Goal: Task Accomplishment & Management: Complete application form

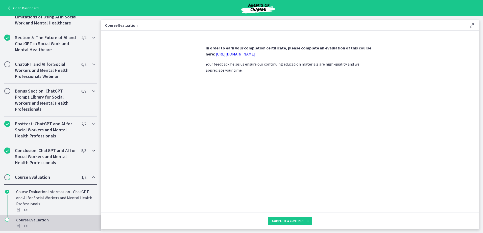
scroll to position [197, 0]
click at [293, 221] on span "Complete & continue" at bounding box center [288, 221] width 32 height 4
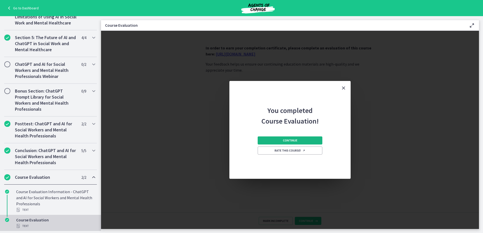
click at [283, 142] on span "Continue" at bounding box center [290, 141] width 14 height 4
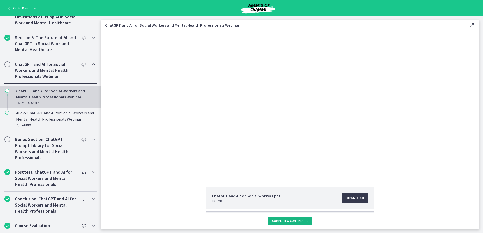
click at [283, 221] on span "Complete & continue" at bounding box center [288, 221] width 32 height 4
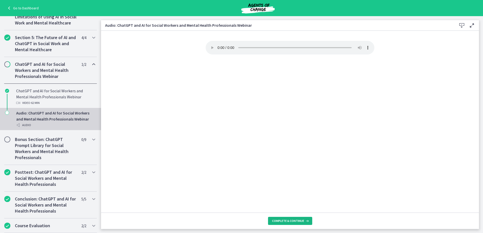
click at [282, 222] on span "Complete & continue" at bounding box center [288, 221] width 32 height 4
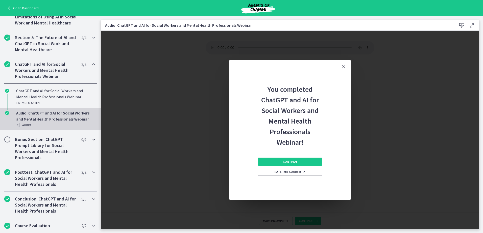
click at [51, 158] on h2 "Bonus Section: ChatGPT Prompt Library for Social Workers and Mental Health Prof…" at bounding box center [46, 149] width 62 height 24
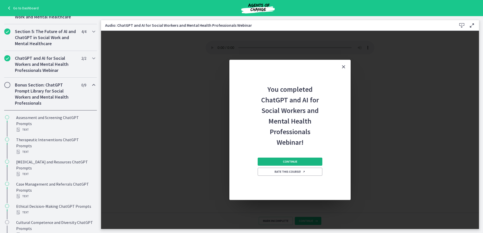
click at [278, 162] on button "Continue" at bounding box center [290, 162] width 65 height 8
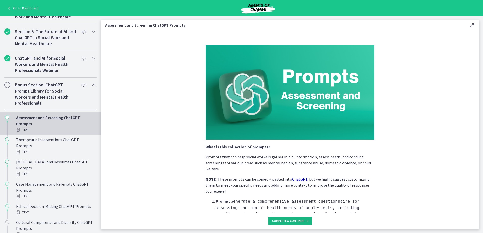
click at [278, 221] on span "Complete & continue" at bounding box center [288, 221] width 32 height 4
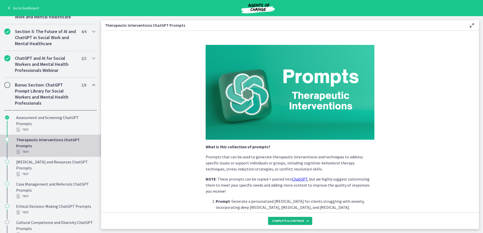
click at [278, 221] on span "Complete & continue" at bounding box center [288, 221] width 32 height 4
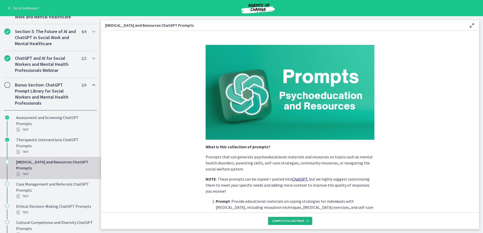
click at [278, 221] on span "Complete & continue" at bounding box center [288, 221] width 32 height 4
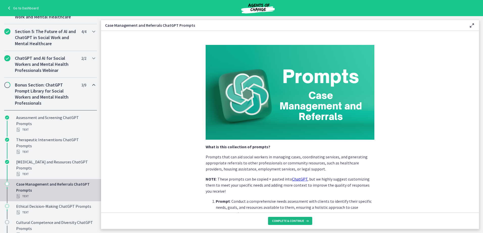
click at [278, 221] on span "Complete & continue" at bounding box center [288, 221] width 32 height 4
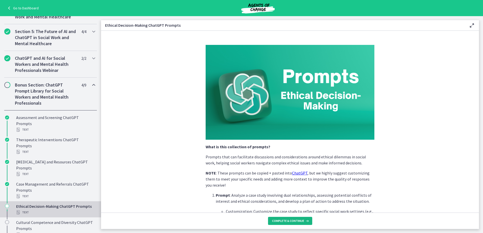
click at [278, 221] on span "Complete & continue" at bounding box center [288, 221] width 32 height 4
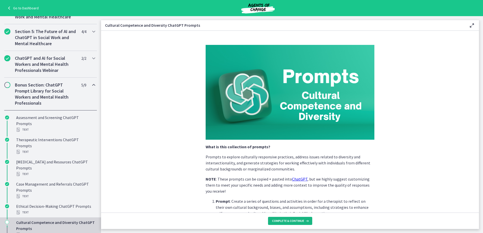
click at [278, 221] on span "Complete & continue" at bounding box center [288, 221] width 32 height 4
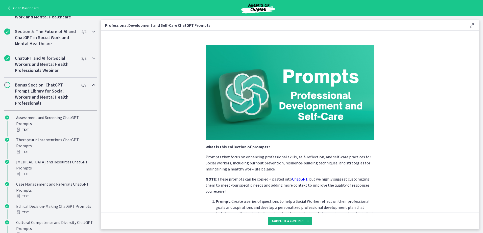
click at [278, 221] on span "Complete & continue" at bounding box center [288, 221] width 32 height 4
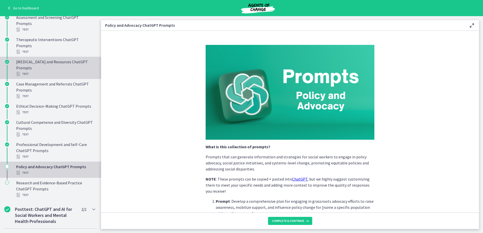
scroll to position [298, 0]
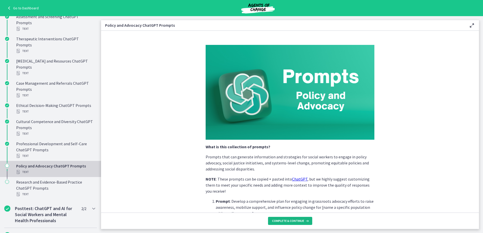
click at [280, 221] on span "Complete & continue" at bounding box center [288, 221] width 32 height 4
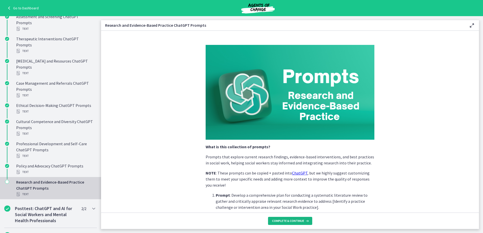
click at [282, 221] on span "Complete & continue" at bounding box center [288, 221] width 32 height 4
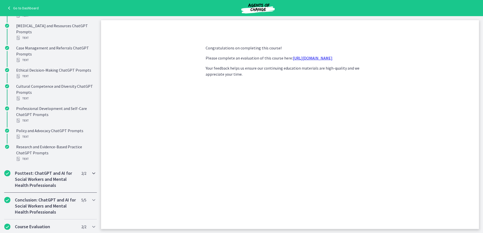
scroll to position [361, 0]
click at [33, 200] on h2 "Conclusion: ChatGPT and AI for Social Workers and Mental Health Professionals" at bounding box center [46, 205] width 62 height 18
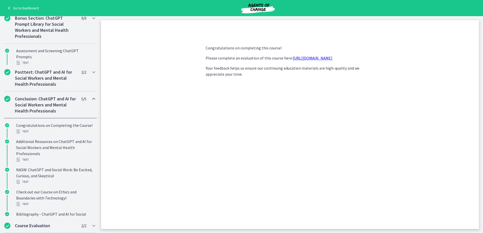
scroll to position [291, 0]
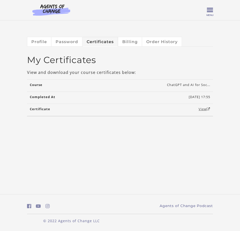
click at [203, 109] on link "View" at bounding box center [204, 109] width 12 height 5
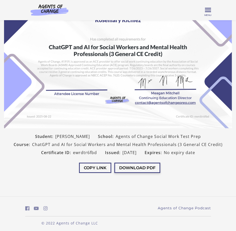
scroll to position [47, 0]
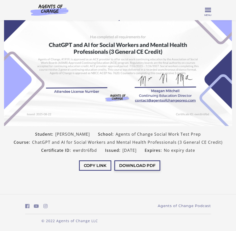
click at [132, 164] on button "Download PDF" at bounding box center [137, 166] width 46 height 10
